Goal: Information Seeking & Learning: Learn about a topic

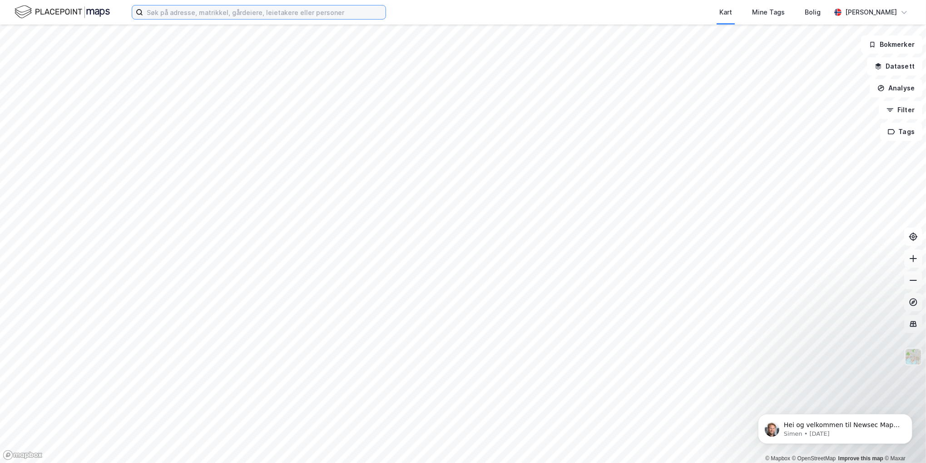
click at [203, 12] on input at bounding box center [264, 12] width 243 height 14
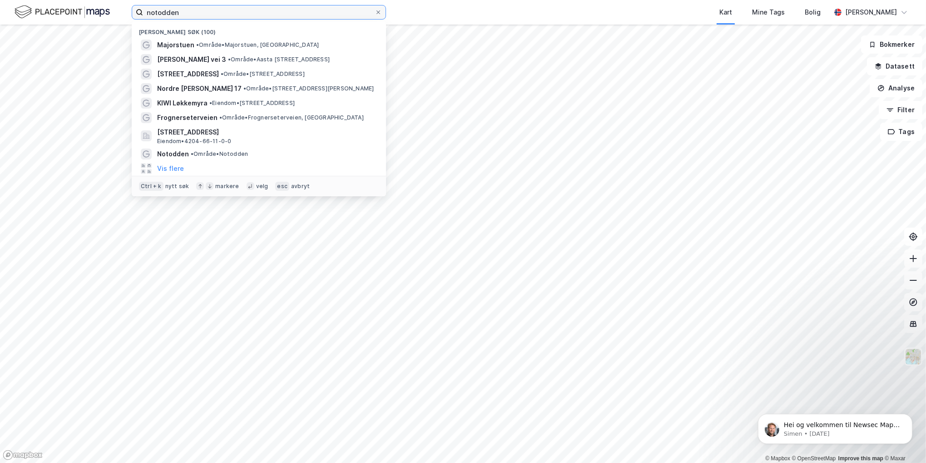
type input "notodden"
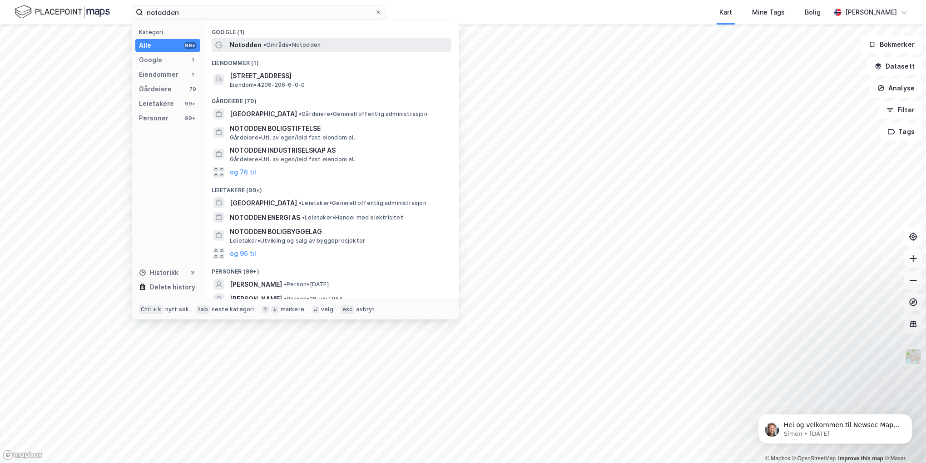
click at [238, 50] on span "Notodden" at bounding box center [246, 45] width 32 height 11
